Goal: Information Seeking & Learning: Understand process/instructions

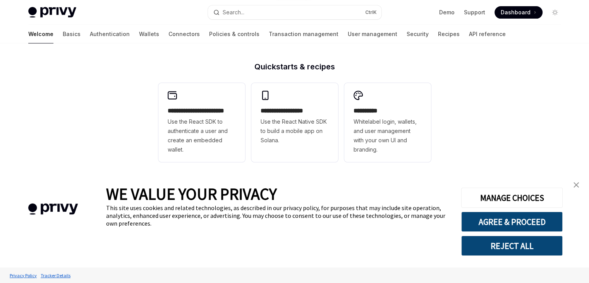
scroll to position [194, 0]
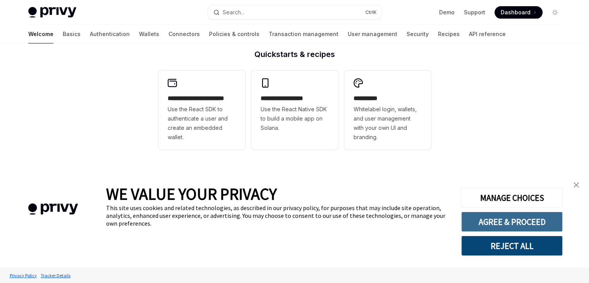
click at [533, 225] on button "AGREE & PROCEED" at bounding box center [511, 221] width 101 height 20
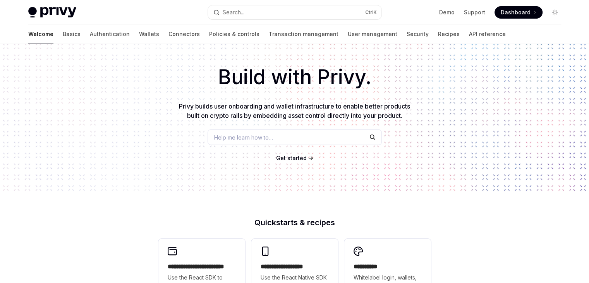
scroll to position [23, 0]
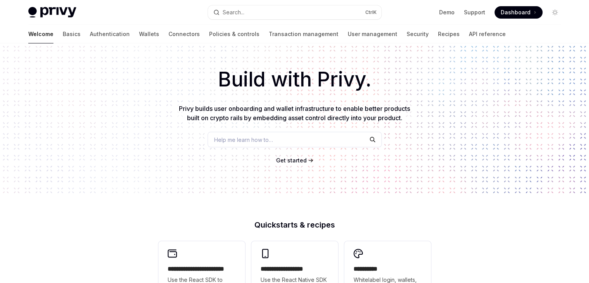
click at [285, 157] on span "Get started" at bounding box center [291, 160] width 31 height 7
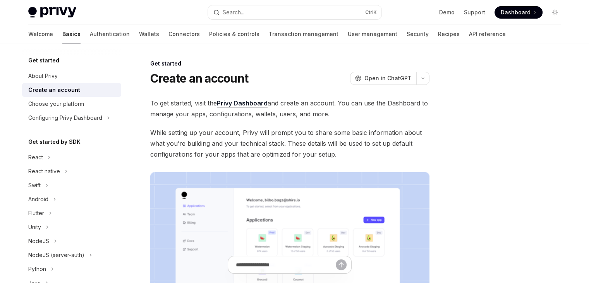
click at [58, 142] on h5 "Get started by SDK" at bounding box center [54, 141] width 52 height 9
click at [45, 157] on div "React" at bounding box center [71, 157] width 99 height 14
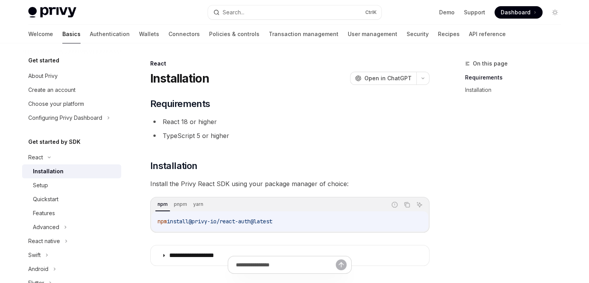
click at [53, 171] on div "Installation" at bounding box center [48, 170] width 31 height 9
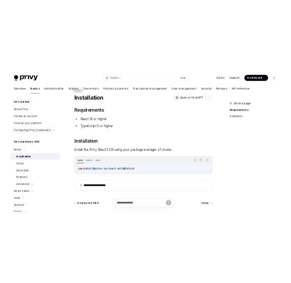
scroll to position [39, 0]
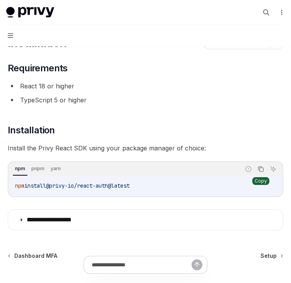
click at [259, 172] on button "Copy the contents from the code block" at bounding box center [261, 169] width 10 height 10
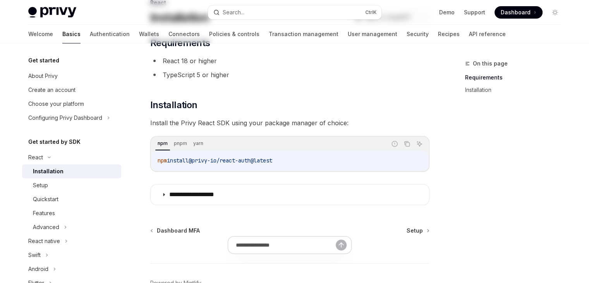
scroll to position [107, 0]
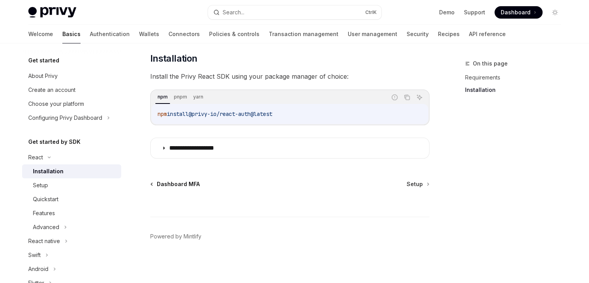
click at [155, 182] on link "Dashboard MFA" at bounding box center [175, 184] width 49 height 8
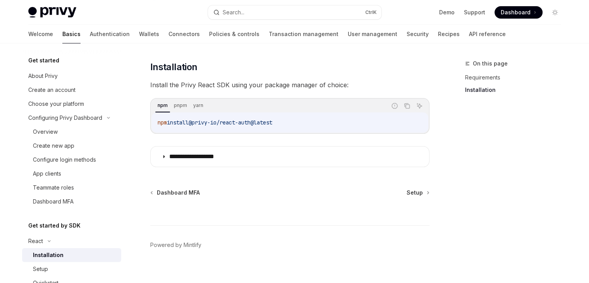
scroll to position [107, 0]
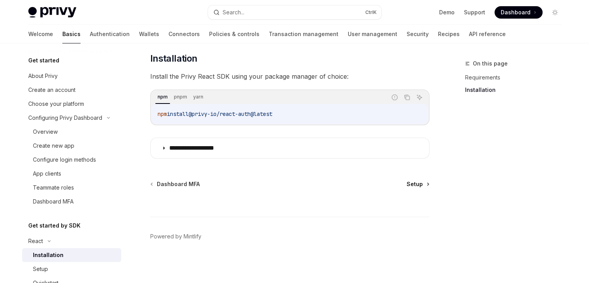
click at [413, 183] on span "Setup" at bounding box center [414, 184] width 16 height 8
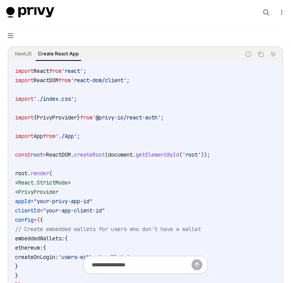
scroll to position [271, 0]
click at [263, 54] on icon "Copy the contents from the code block" at bounding box center [262, 55] width 4 height 4
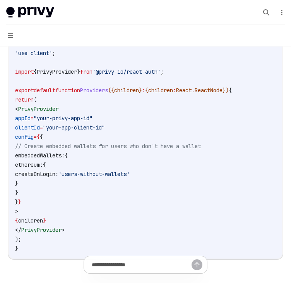
scroll to position [232, 0]
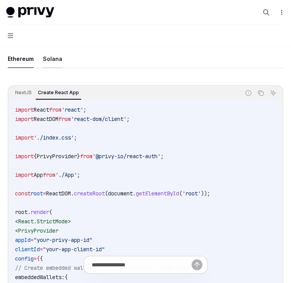
click at [46, 62] on button "Solana" at bounding box center [52, 59] width 19 height 18
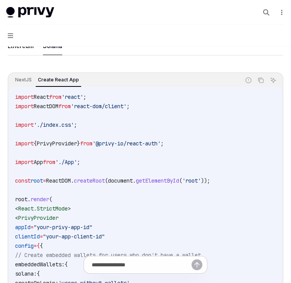
scroll to position [232, 0]
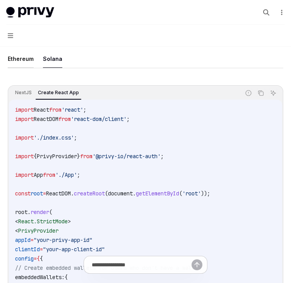
click at [26, 64] on button "Ethereum" at bounding box center [21, 59] width 26 height 18
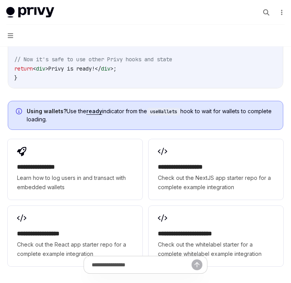
scroll to position [971, 0]
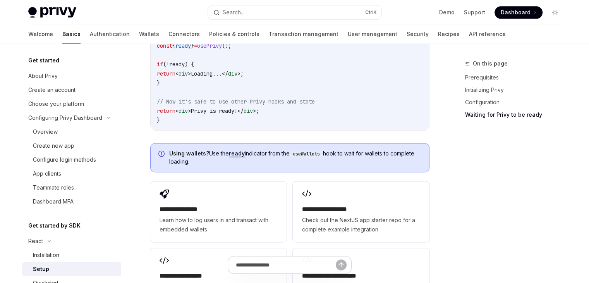
type textarea "*"
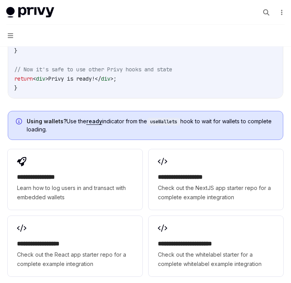
scroll to position [855, 0]
